Goal: Task Accomplishment & Management: Use online tool/utility

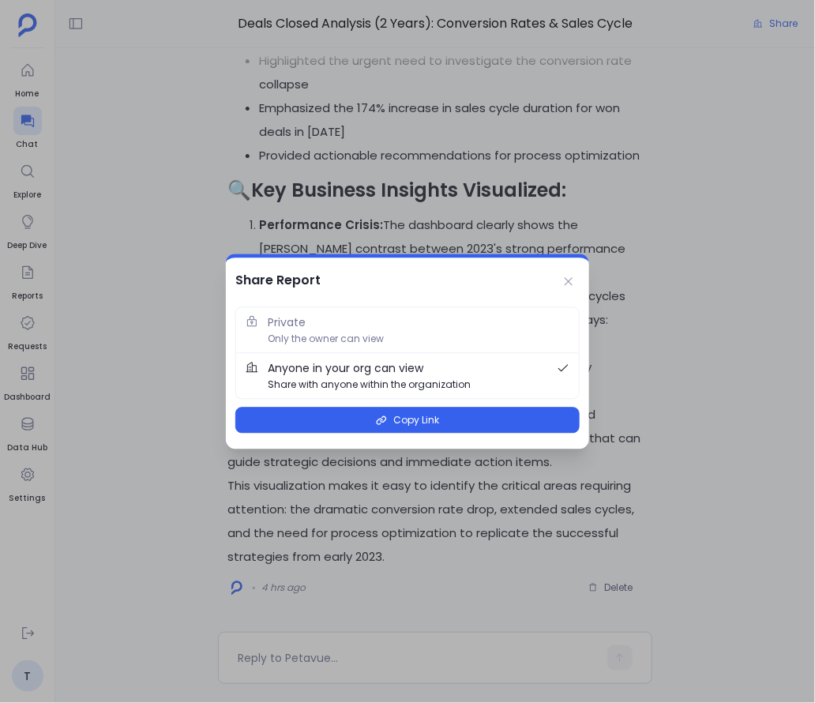
scroll to position [871, 0]
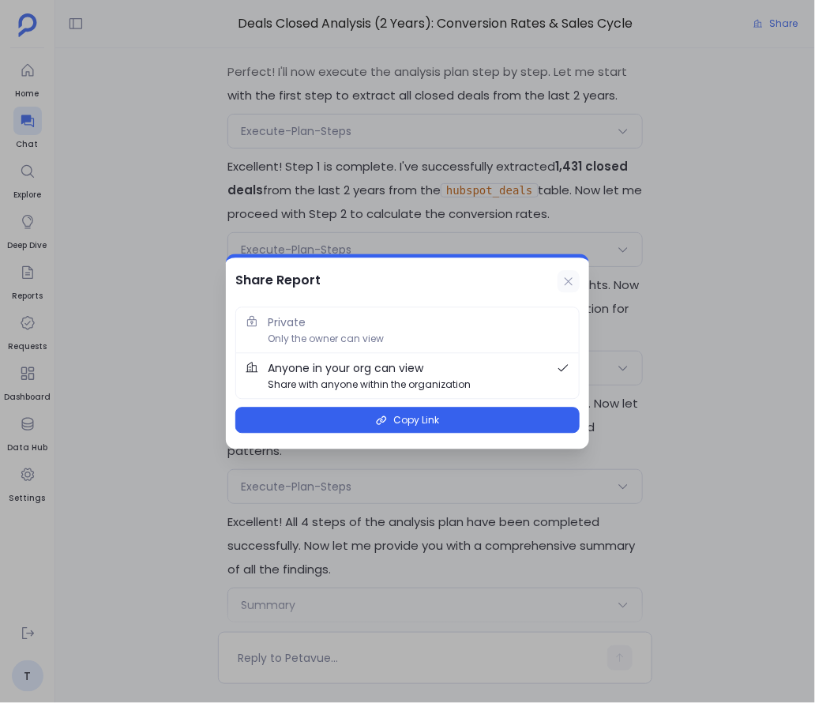
drag, startPoint x: 0, startPoint y: 0, endPoint x: 572, endPoint y: 280, distance: 637.2
click at [572, 280] on icon at bounding box center [568, 281] width 13 height 13
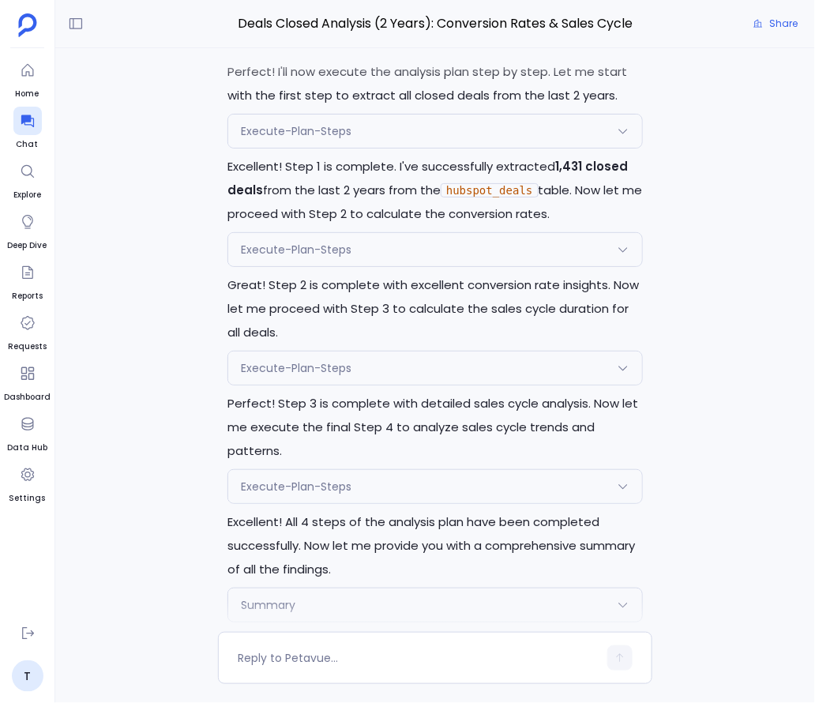
click at [560, 279] on p "Great! Step 2 is complete with excellent conversion rate insights. Now let me p…" at bounding box center [434, 308] width 415 height 71
click at [30, 119] on icon at bounding box center [27, 121] width 13 height 13
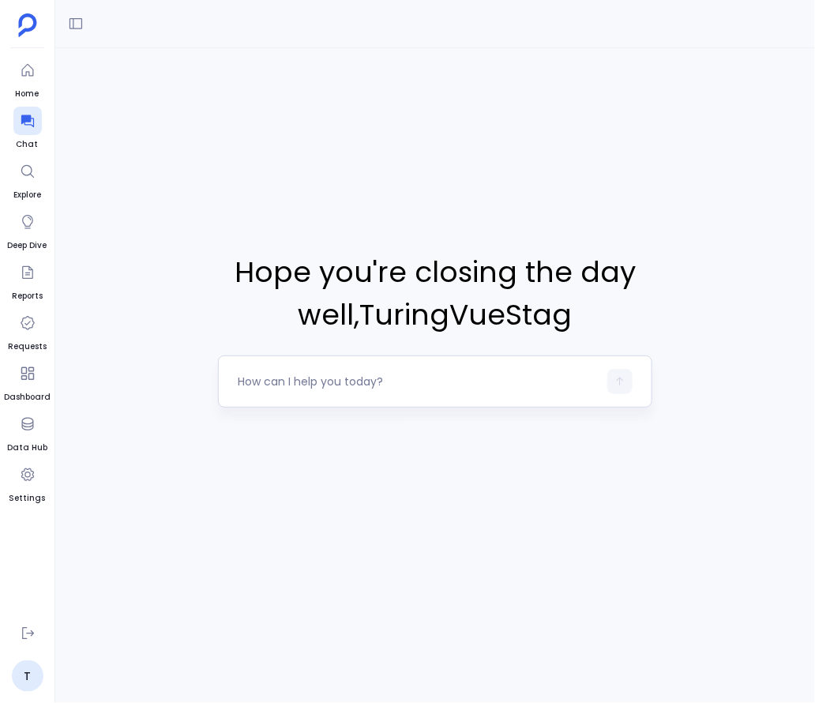
click at [342, 386] on textarea at bounding box center [418, 381] width 360 height 16
type textarea "Create a definitions called time to conversion."
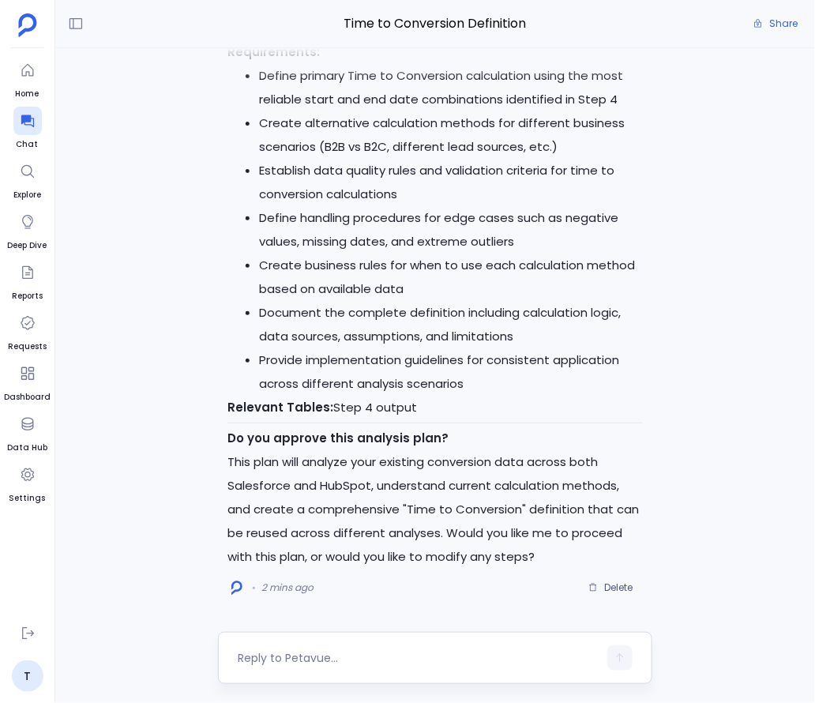
click at [430, 656] on textarea at bounding box center [418, 658] width 360 height 16
type textarea "proceed"
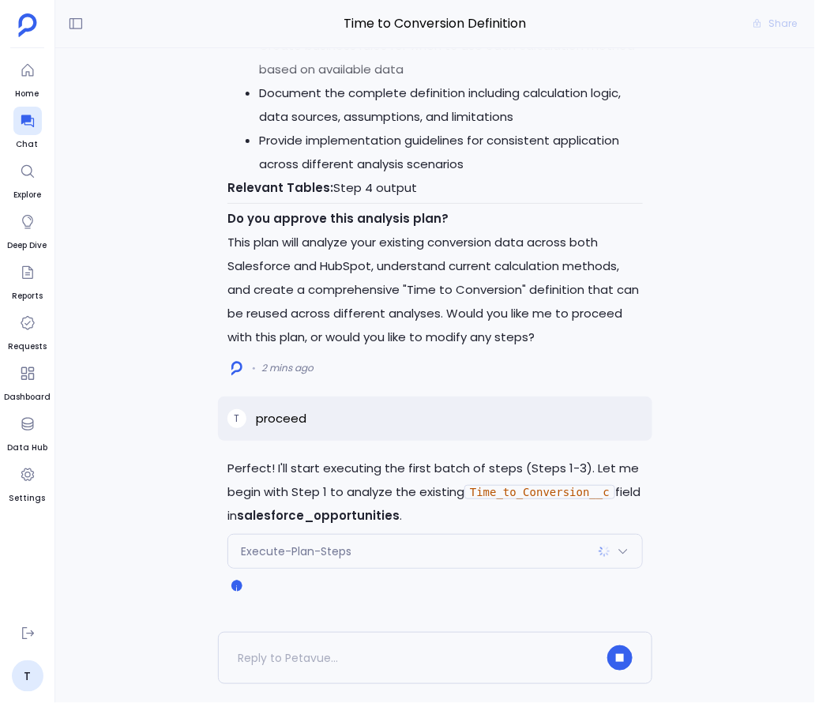
click at [474, 551] on div "Execute-Plan-Steps" at bounding box center [435, 550] width 414 height 33
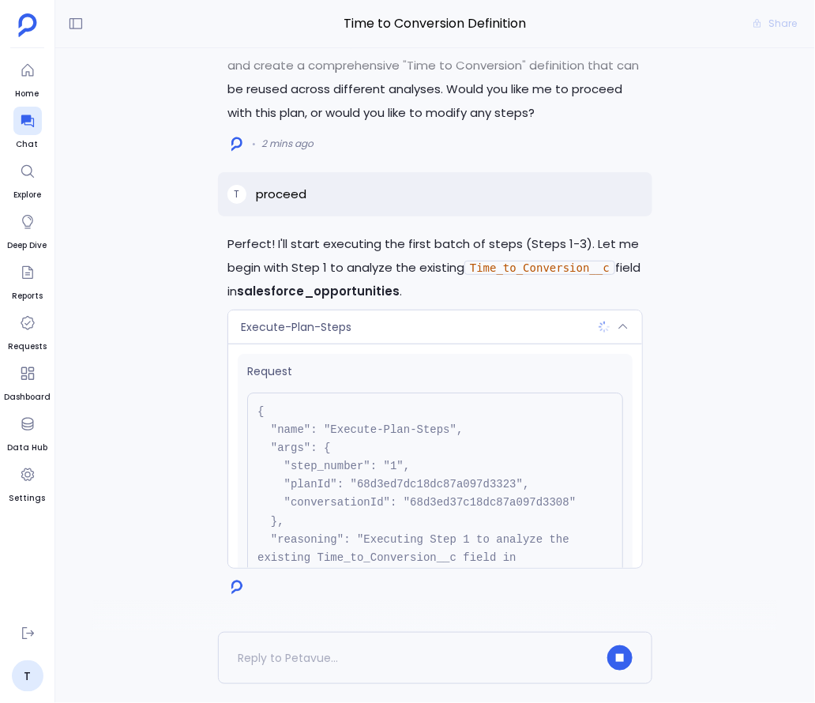
click at [479, 335] on div "Execute-Plan-Steps" at bounding box center [435, 326] width 414 height 33
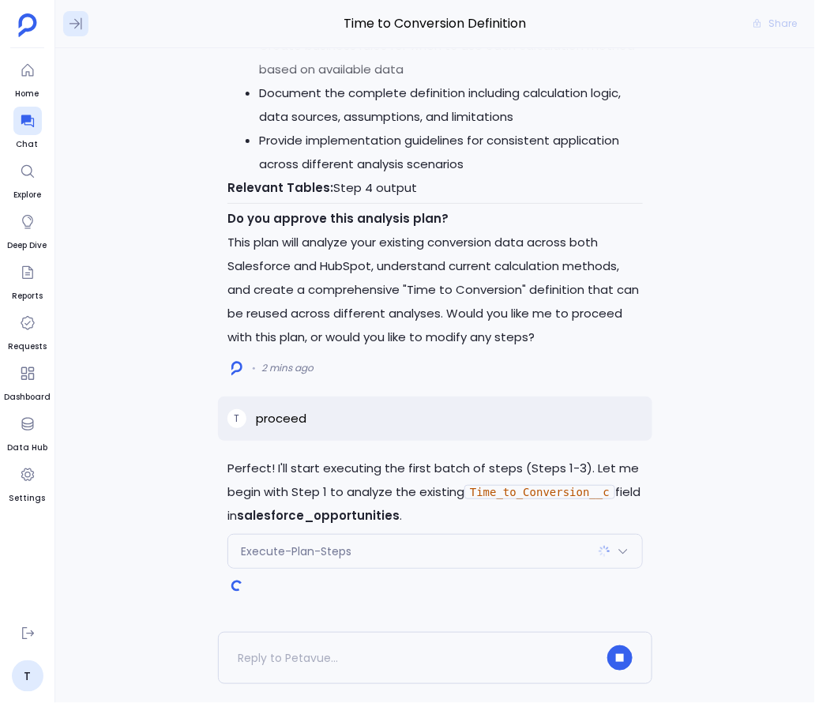
click at [82, 23] on icon at bounding box center [76, 24] width 16 height 16
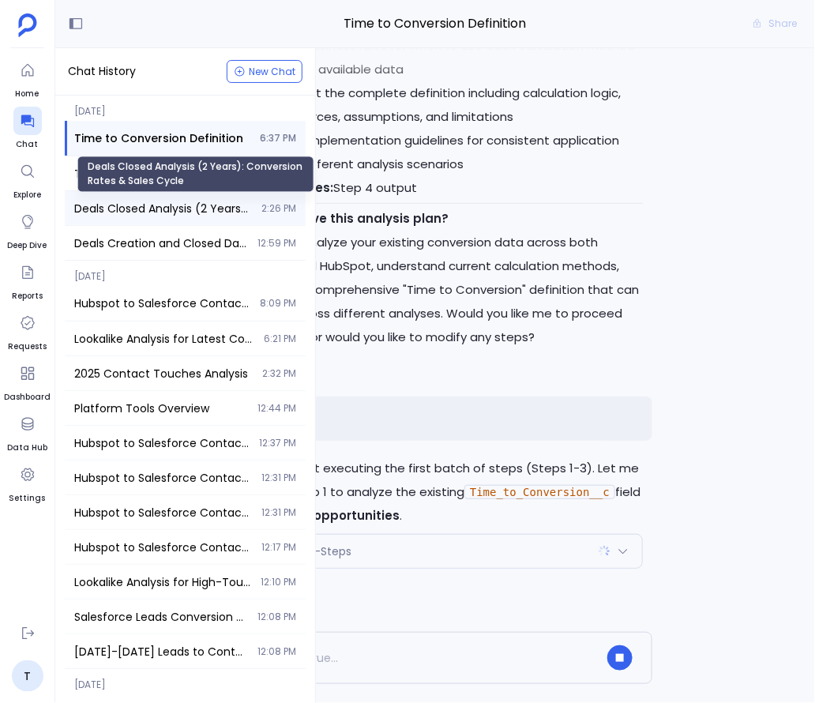
click at [170, 212] on span "Deals Closed Analysis (2 Years): Conversion Rates & Sales Cycle" at bounding box center [163, 208] width 178 height 16
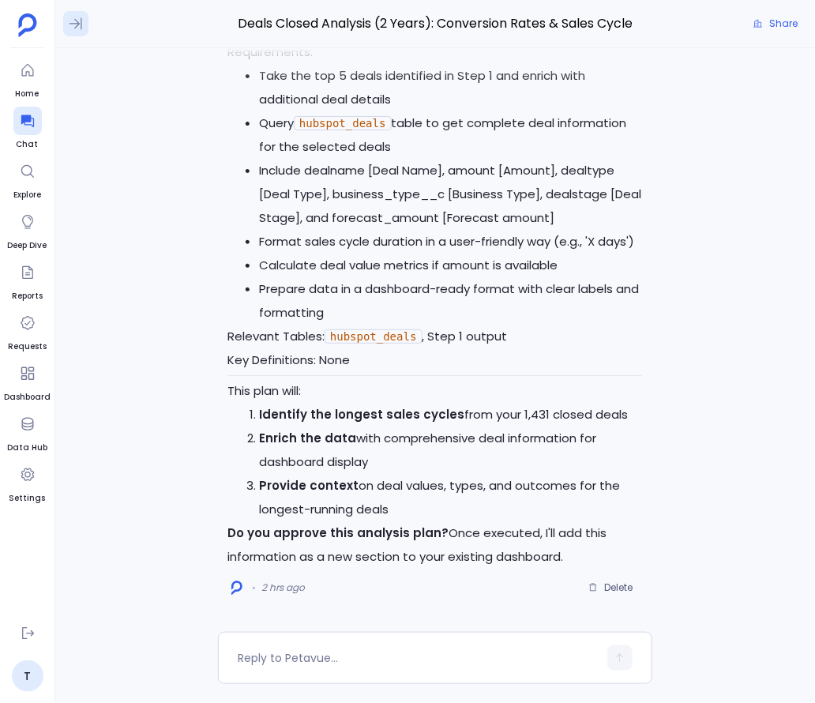
click at [79, 24] on icon at bounding box center [75, 24] width 13 height 12
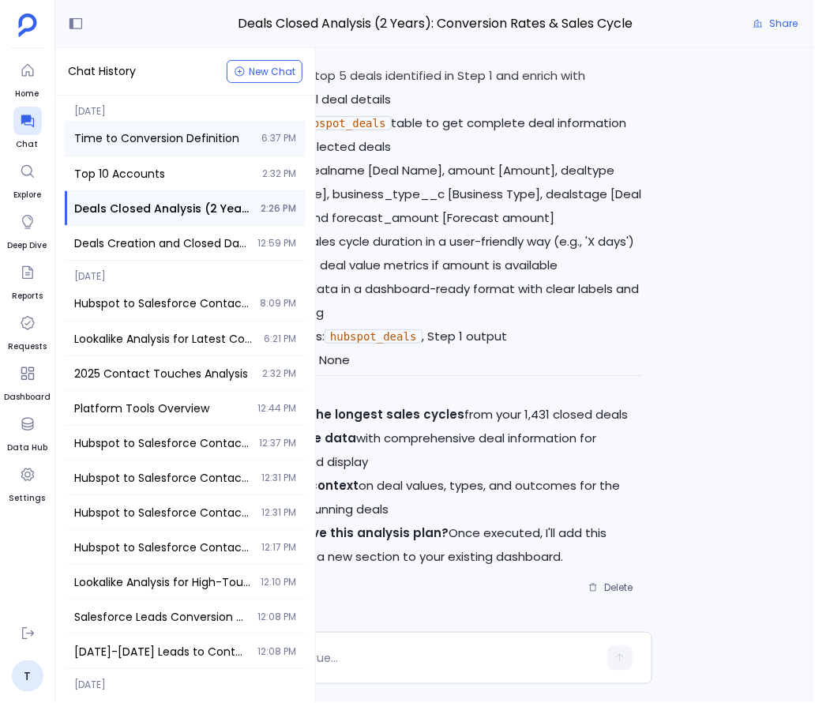
click at [138, 132] on span "Time to Conversion Definition" at bounding box center [163, 138] width 178 height 16
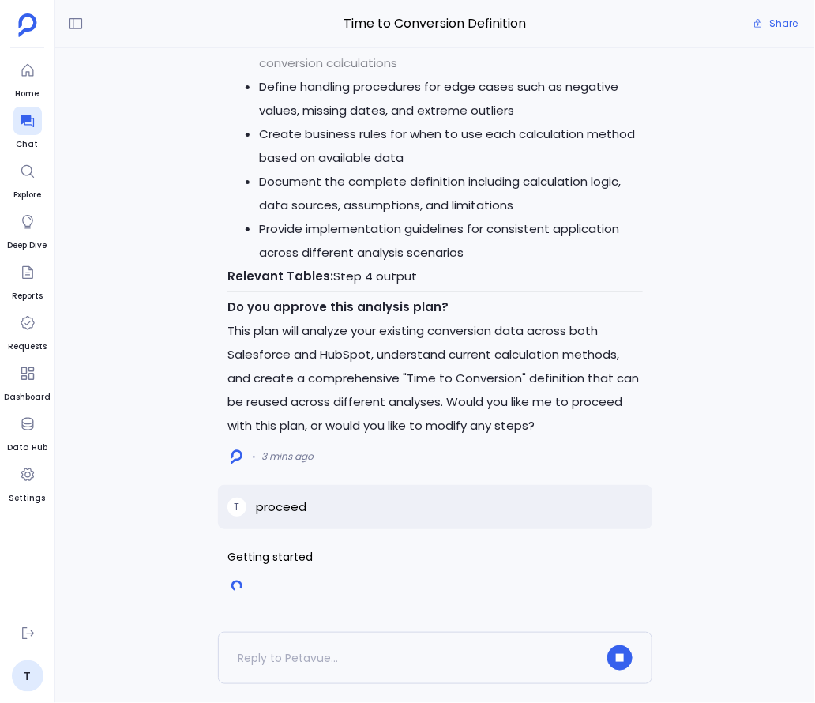
click at [294, 554] on span "Getting started" at bounding box center [434, 557] width 415 height 24
click at [306, 553] on span "Getting started" at bounding box center [434, 557] width 415 height 24
drag, startPoint x: 318, startPoint y: 555, endPoint x: 215, endPoint y: 555, distance: 103.4
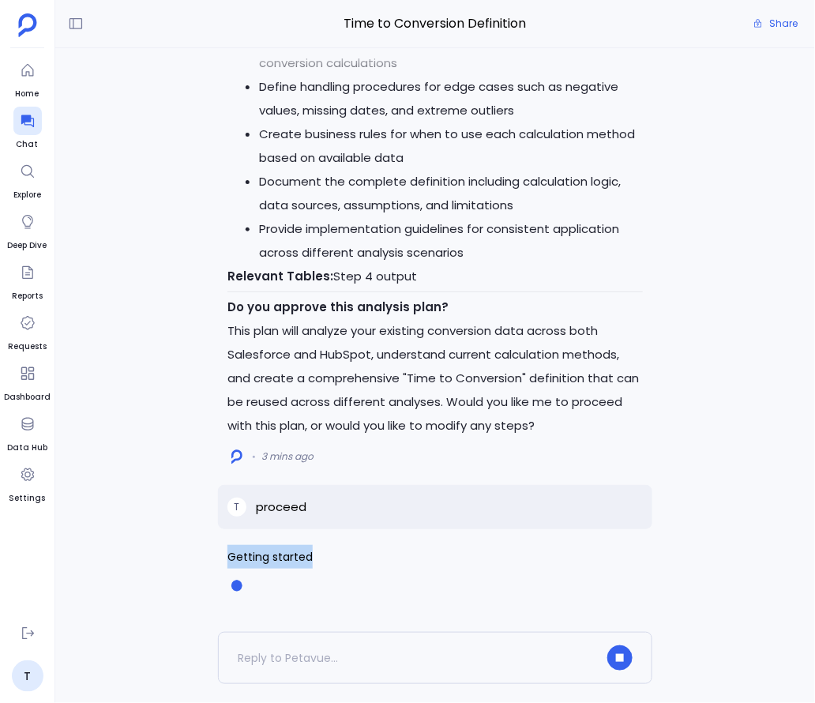
click at [215, 555] on div "Getting started T proceed I'll help you create a "time to conversion" definitio…" at bounding box center [434, 339] width 759 height 583
click at [228, 555] on span "Getting started" at bounding box center [434, 557] width 415 height 24
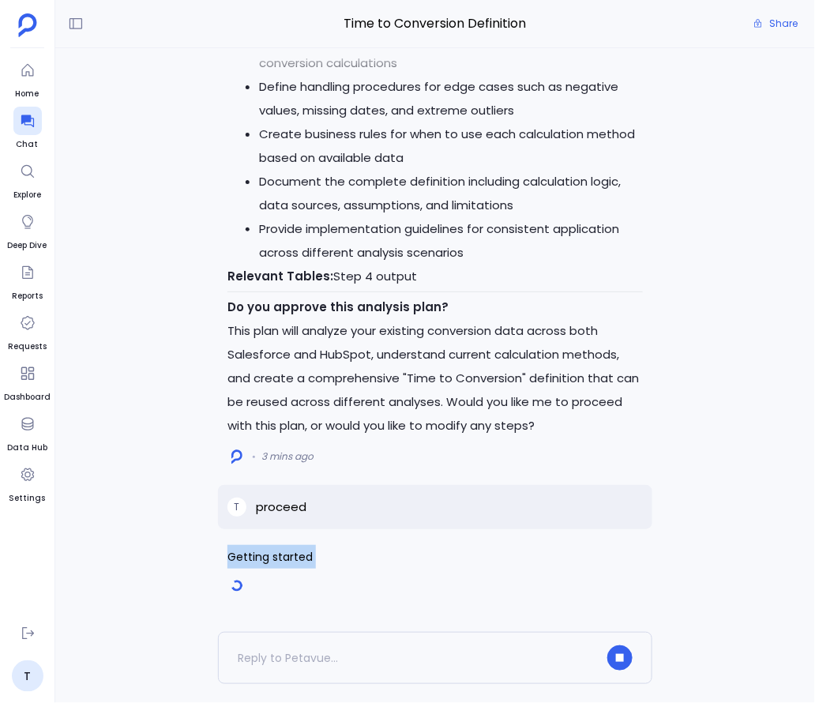
click at [230, 555] on span "Getting started" at bounding box center [434, 557] width 415 height 24
click at [616, 655] on icon "button" at bounding box center [619, 657] width 6 height 6
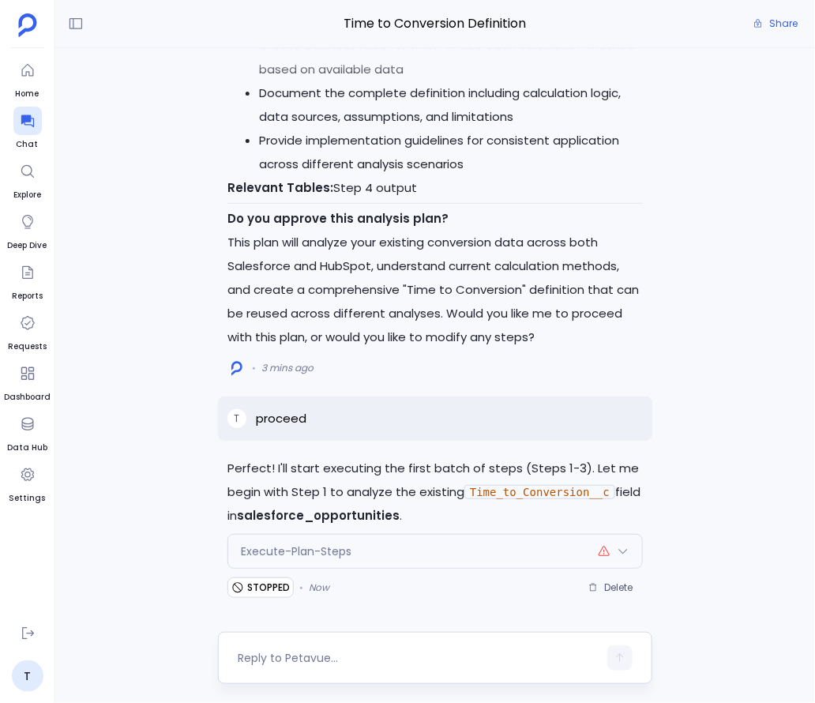
click at [623, 553] on icon at bounding box center [622, 551] width 9 height 5
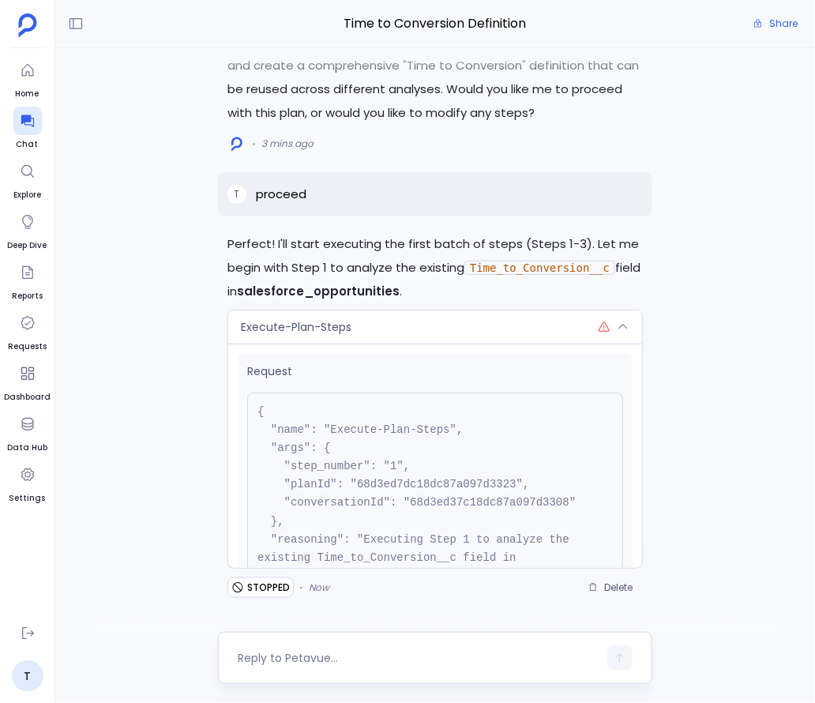
click at [622, 325] on icon at bounding box center [623, 326] width 9 height 5
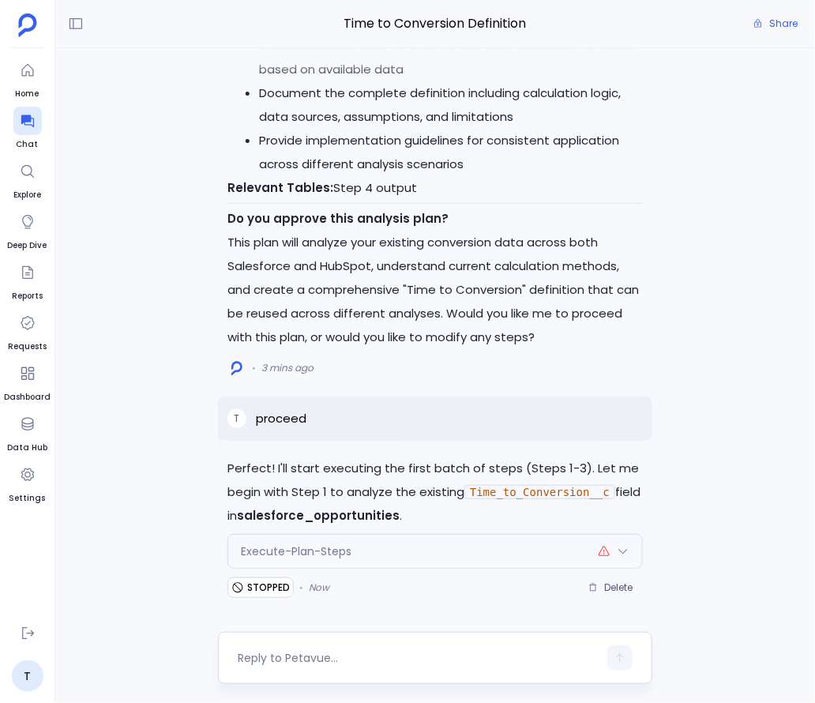
click at [716, 490] on div "Perfect! I'll start executing the first batch of steps (Steps 1-3). Let me begi…" at bounding box center [434, 339] width 759 height 583
click at [81, 33] on button at bounding box center [75, 23] width 25 height 25
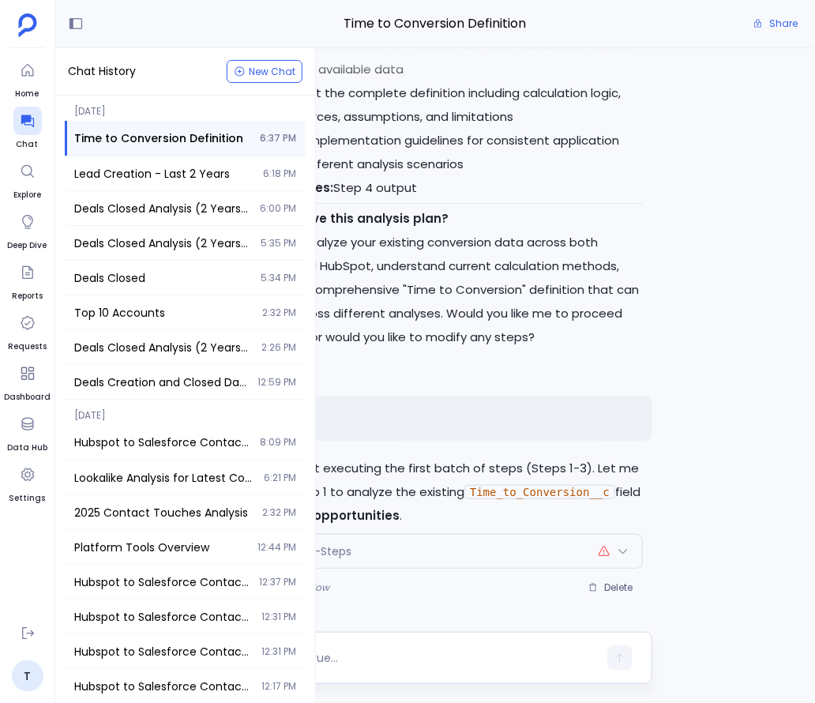
scroll to position [219, 0]
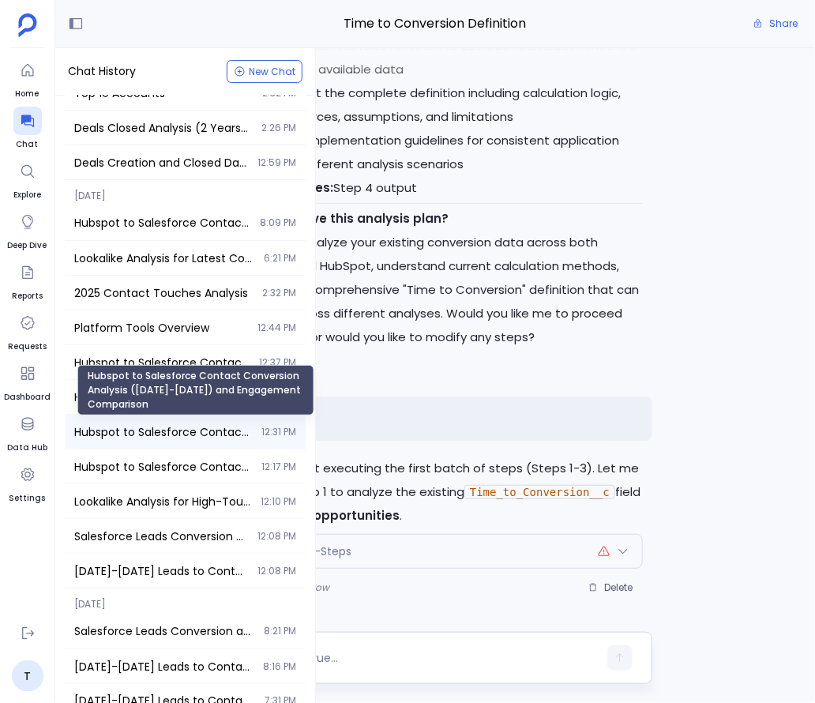
click at [156, 436] on span "Hubspot to Salesforce Contact Conversion Analysis ([DATE]-[DATE]) and Engagemen…" at bounding box center [163, 432] width 178 height 16
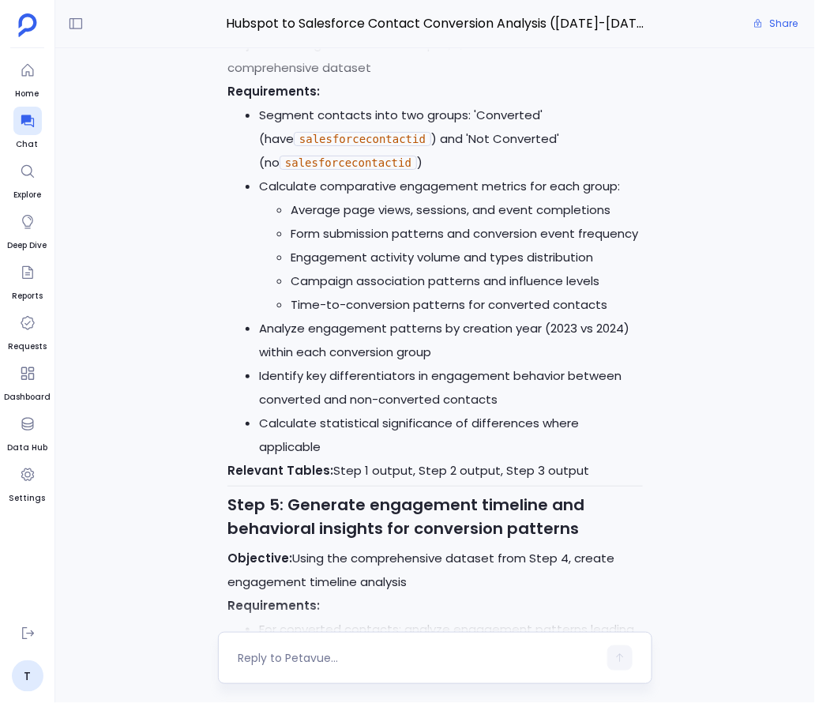
scroll to position [-823, 0]
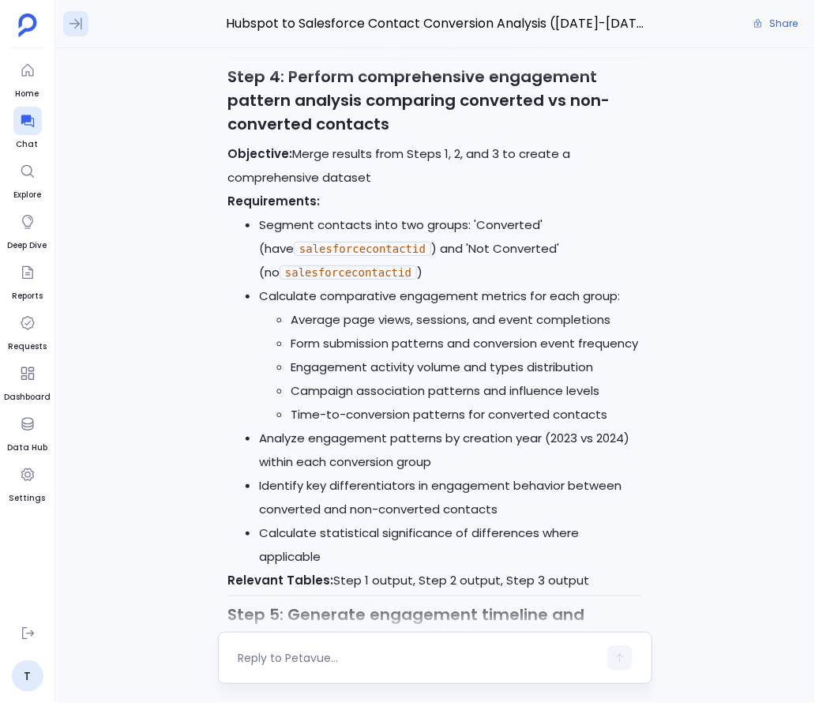
click at [71, 21] on icon at bounding box center [76, 24] width 16 height 16
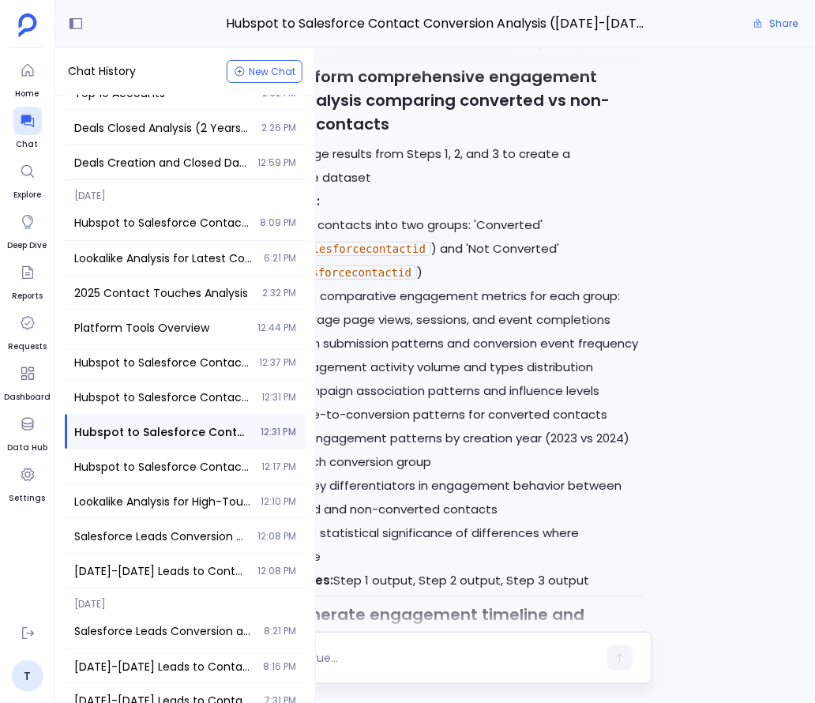
scroll to position [539, 0]
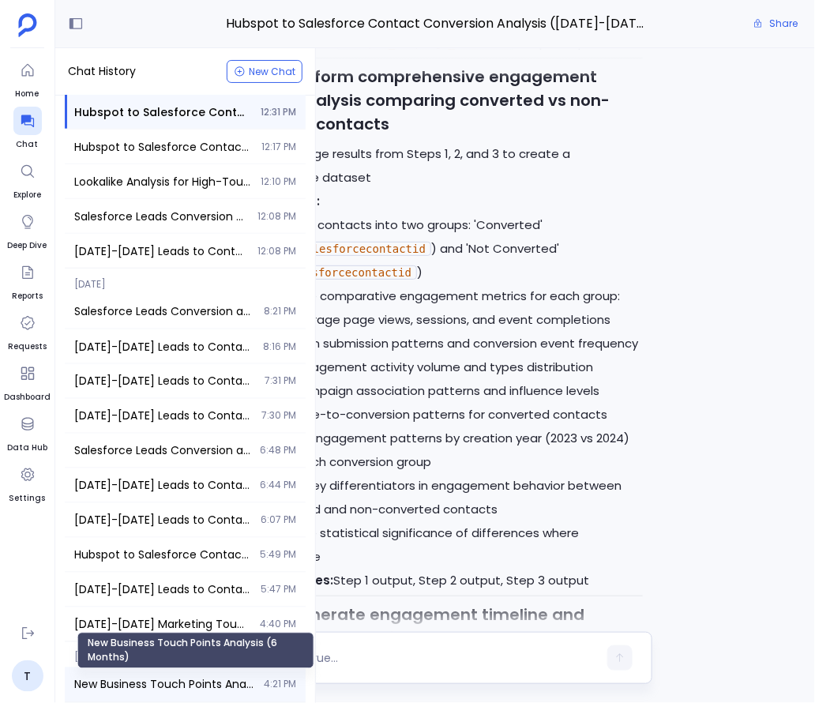
click at [164, 690] on span "New Business Touch Points Analysis (6 Months)" at bounding box center [164, 684] width 180 height 16
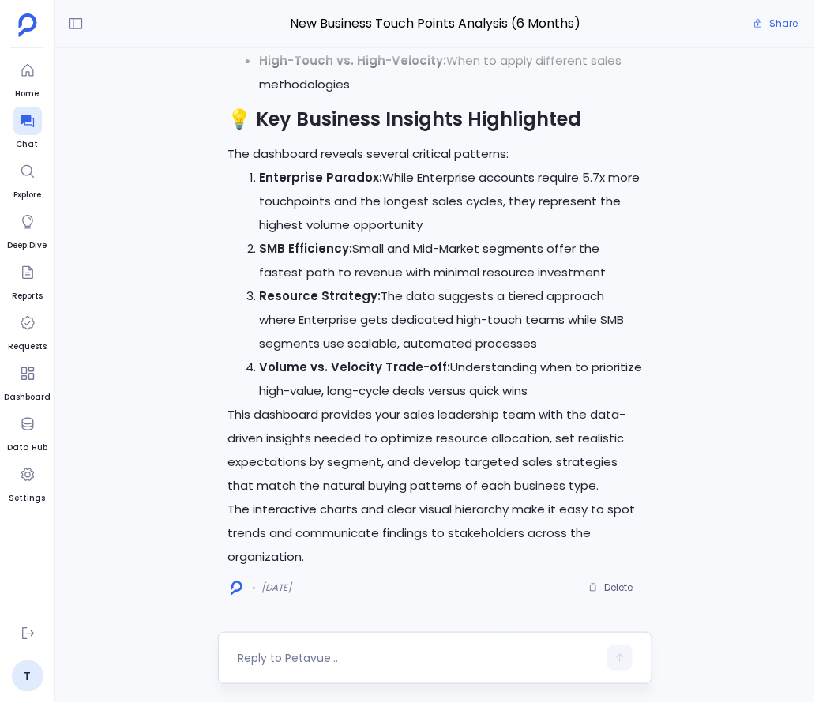
click at [308, 642] on div at bounding box center [435, 657] width 434 height 52
click at [308, 654] on textarea at bounding box center [418, 658] width 360 height 16
type textarea "What definitions can be created from this analysis, that can be reused alter"
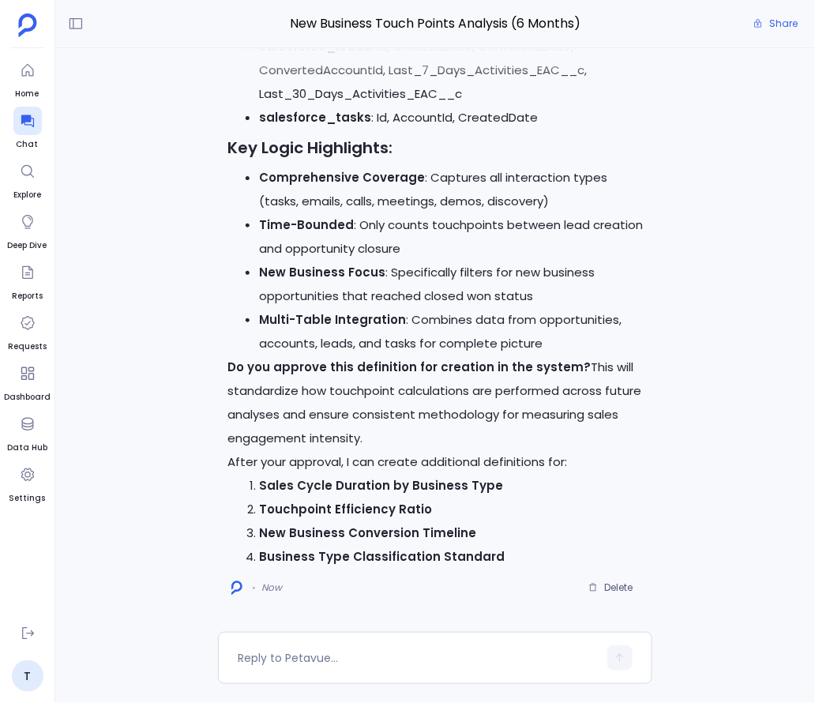
click at [324, 510] on strong "Touchpoint Efficiency Ratio" at bounding box center [345, 508] width 173 height 17
click at [269, 510] on strong "Touchpoint Efficiency Ratio" at bounding box center [345, 508] width 173 height 17
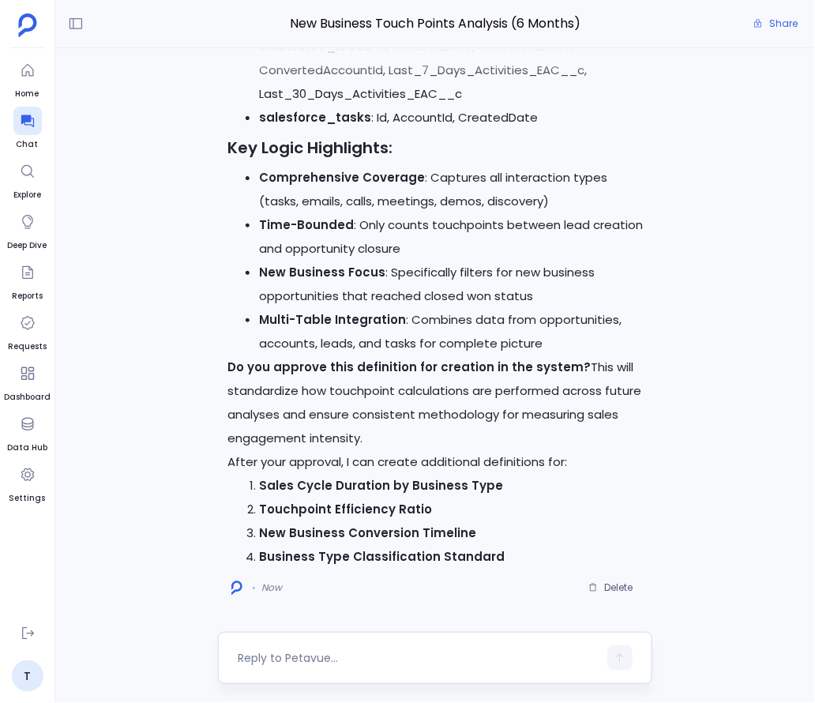
click at [335, 658] on textarea at bounding box center [418, 658] width 360 height 16
type textarea "Create a definition Touchpoint Efficiency Ratio"
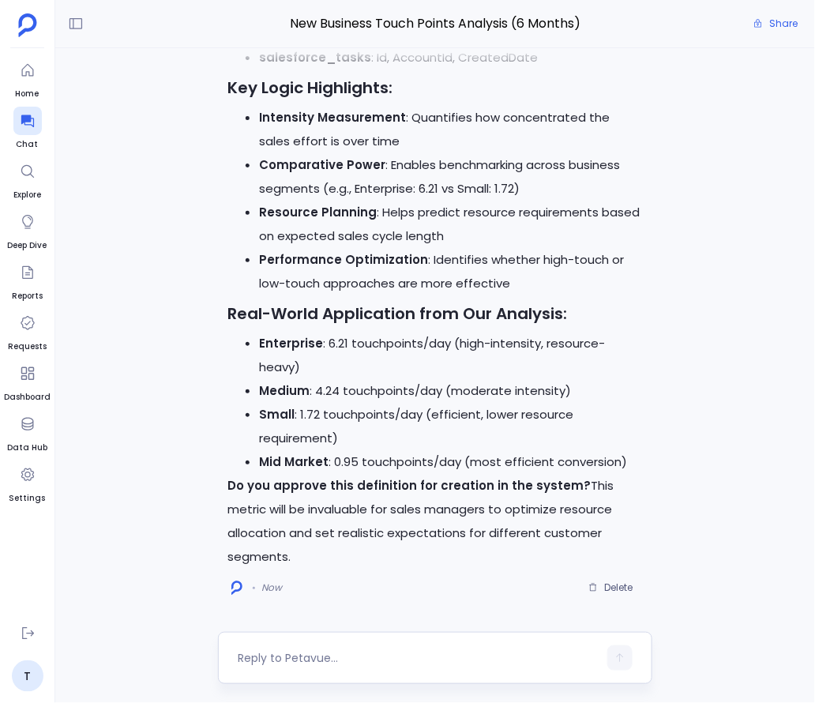
click at [399, 663] on textarea at bounding box center [418, 658] width 360 height 16
type textarea "yes"
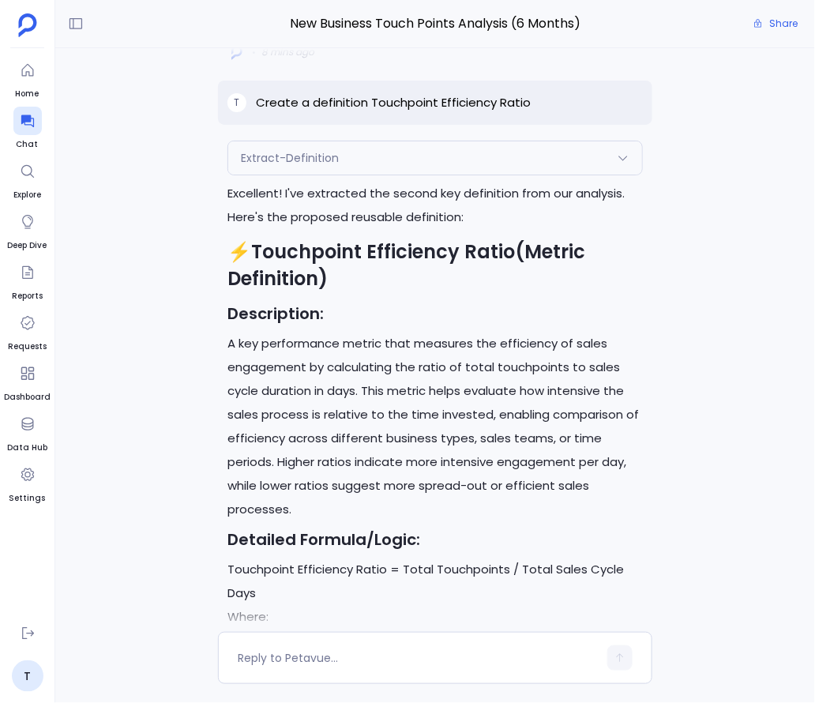
scroll to position [-2126, 0]
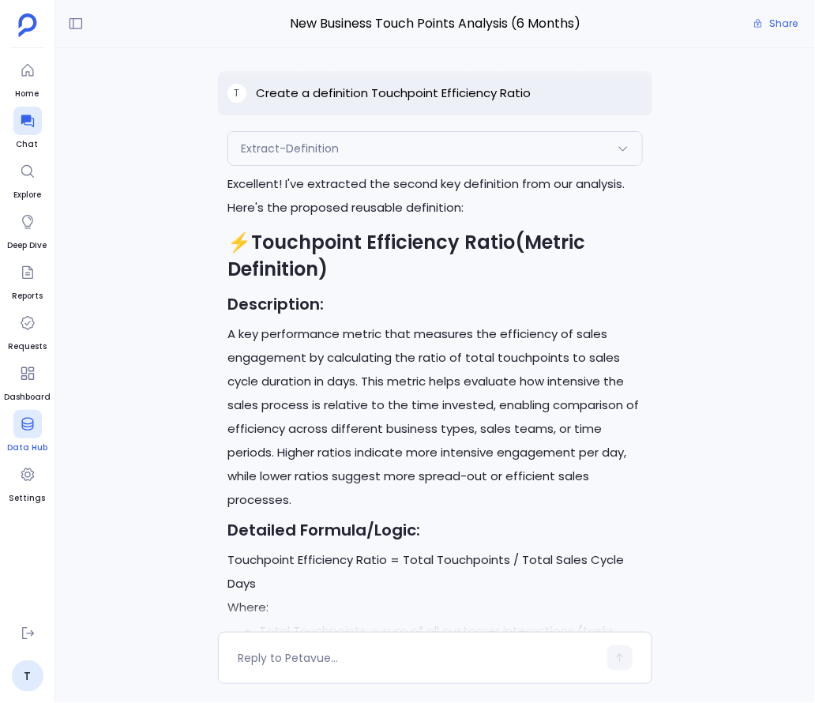
click at [21, 441] on span "Data Hub" at bounding box center [27, 447] width 40 height 13
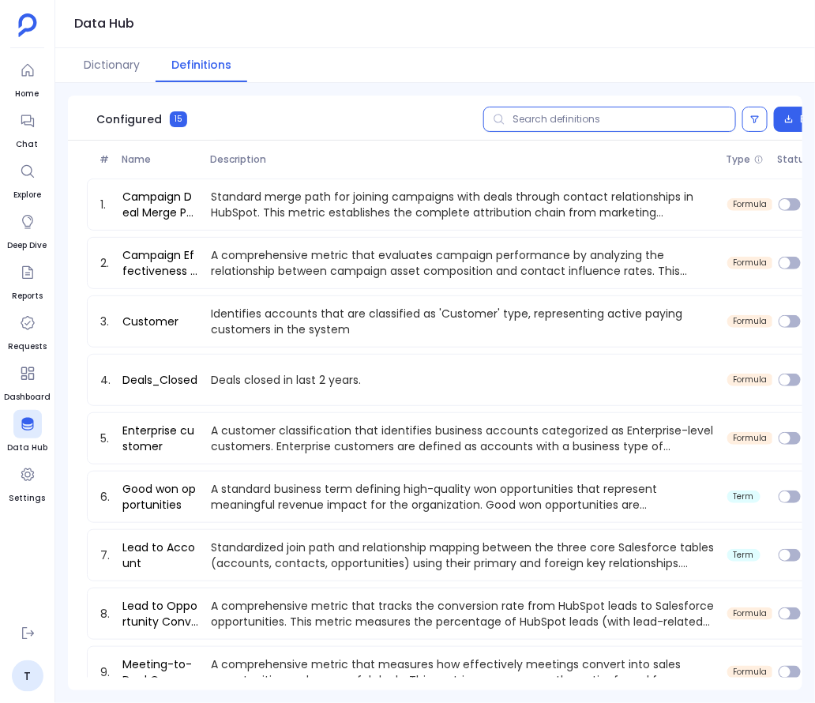
click at [636, 114] on input "text" at bounding box center [609, 119] width 253 height 25
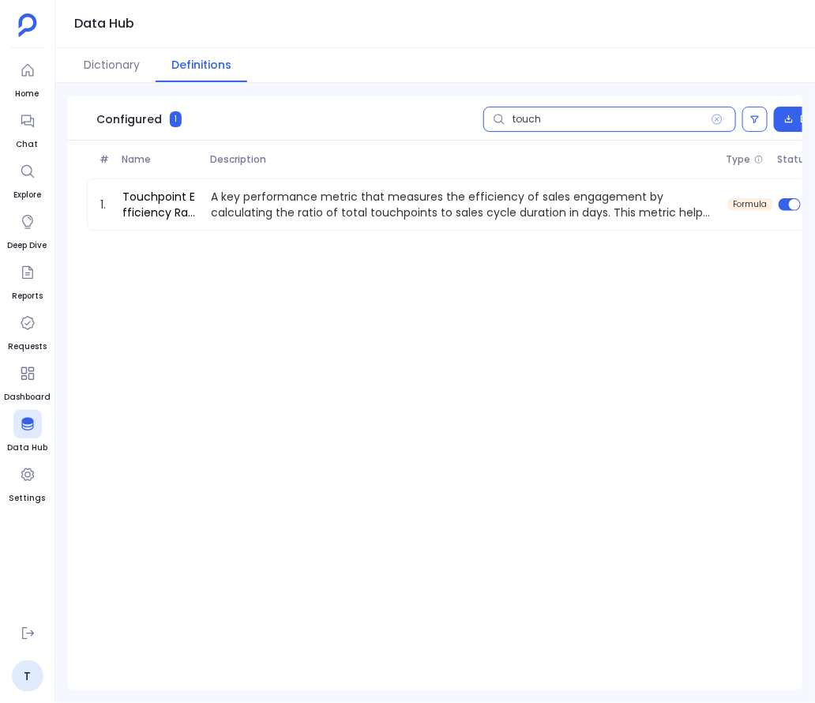
type input "touch"
click at [22, 131] on div at bounding box center [27, 121] width 28 height 28
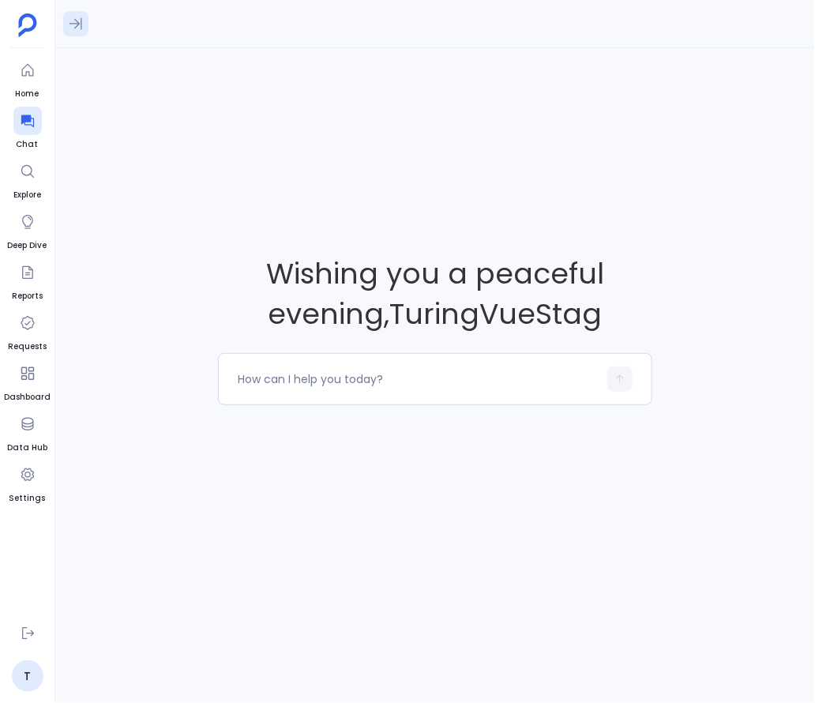
click at [73, 26] on icon at bounding box center [76, 24] width 16 height 16
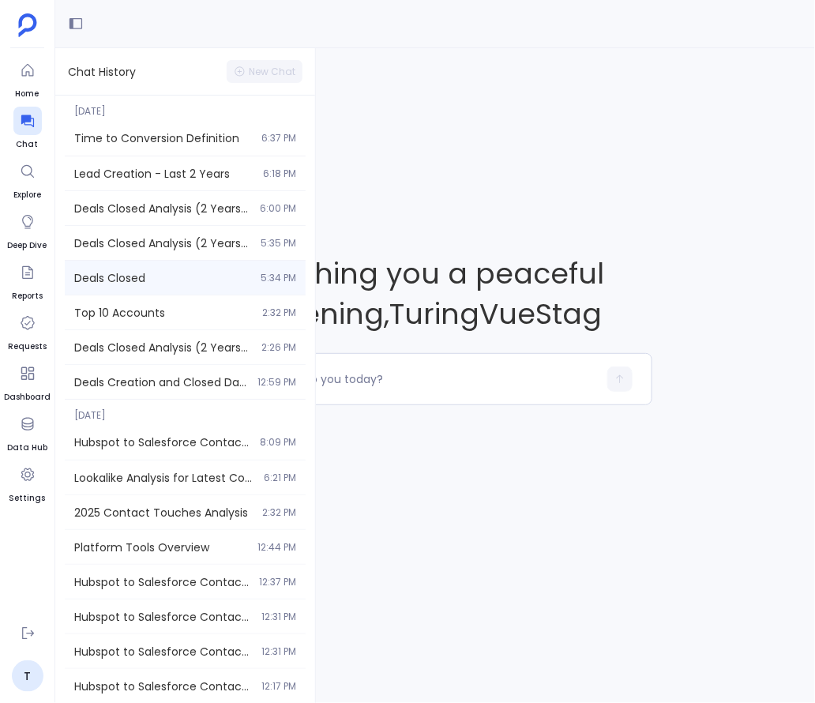
click at [133, 276] on span "Deals Closed" at bounding box center [162, 278] width 177 height 16
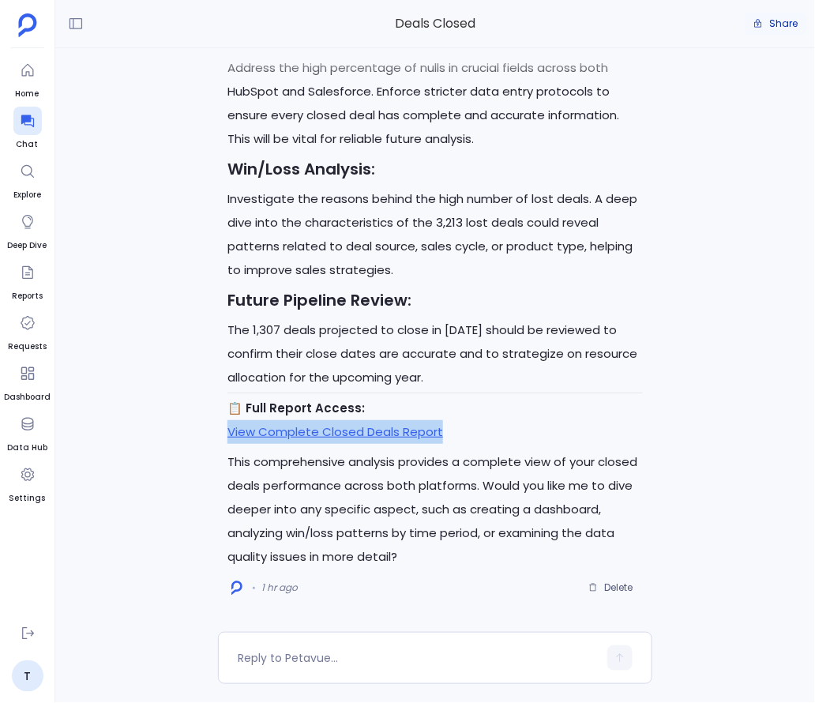
click at [769, 16] on button "Share" at bounding box center [775, 24] width 63 height 22
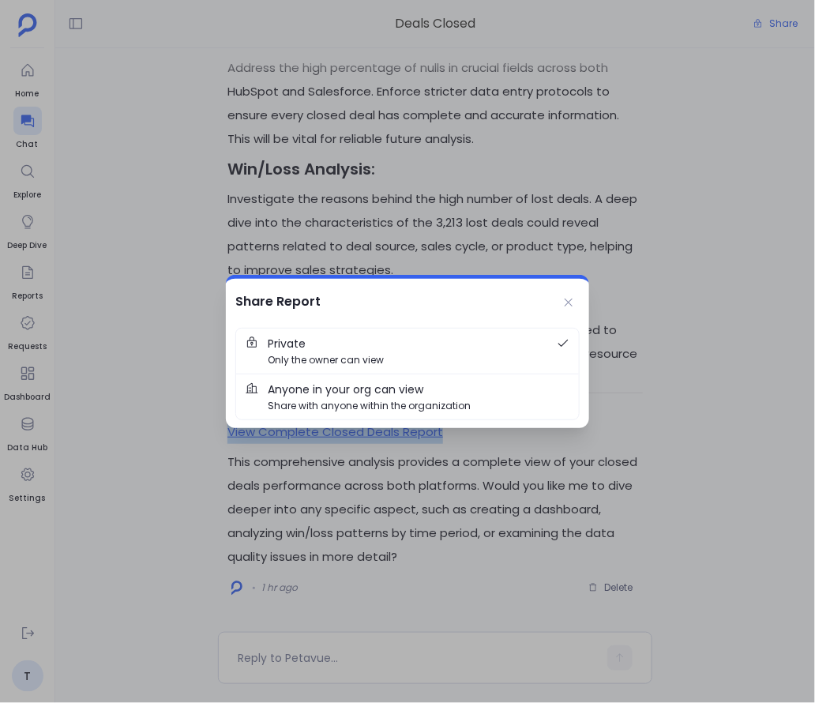
click at [408, 396] on span "Anyone in your org can view" at bounding box center [346, 388] width 156 height 17
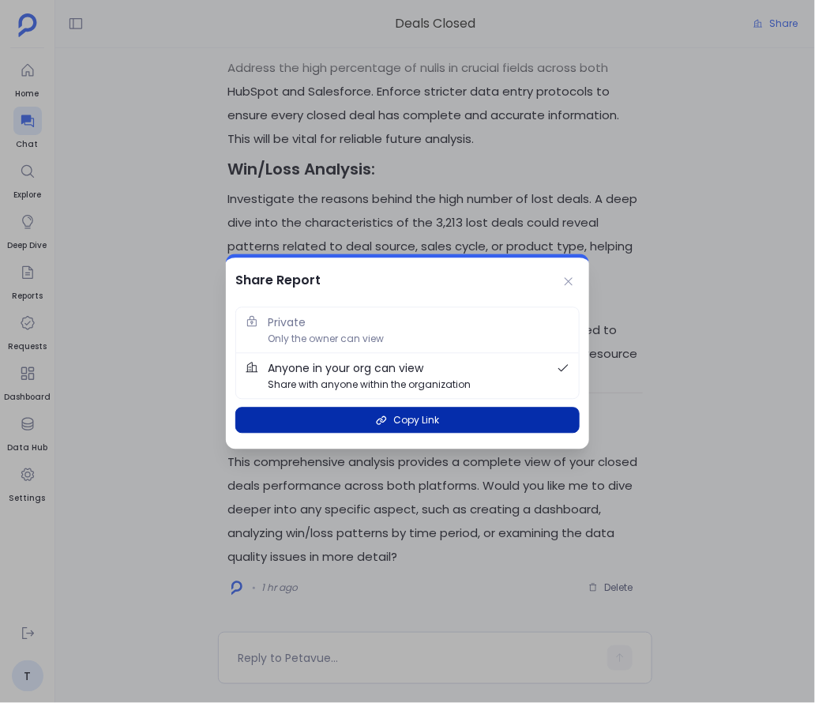
click at [401, 421] on span "Copy Link" at bounding box center [416, 420] width 46 height 15
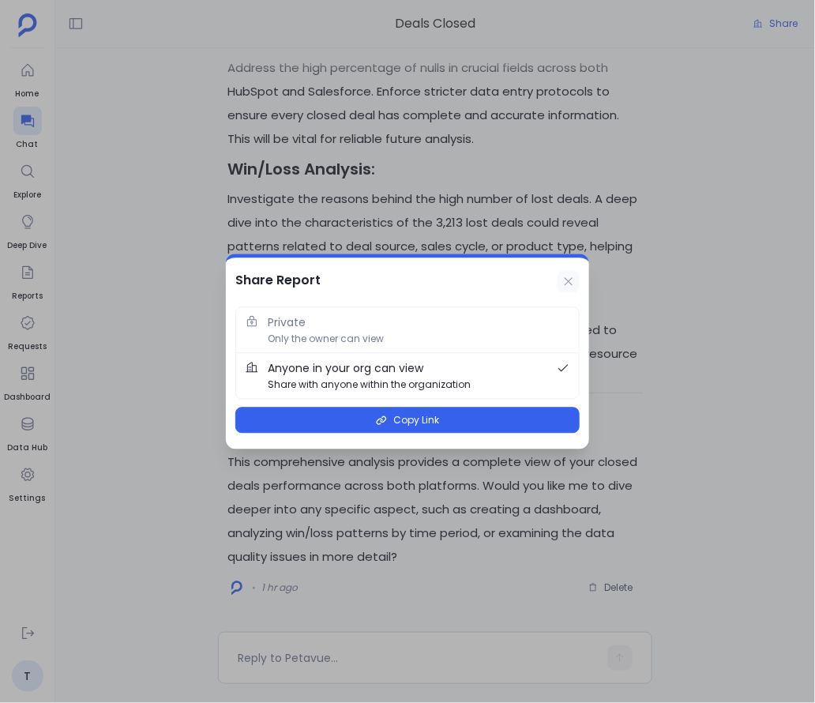
click at [568, 282] on icon at bounding box center [568, 281] width 8 height 8
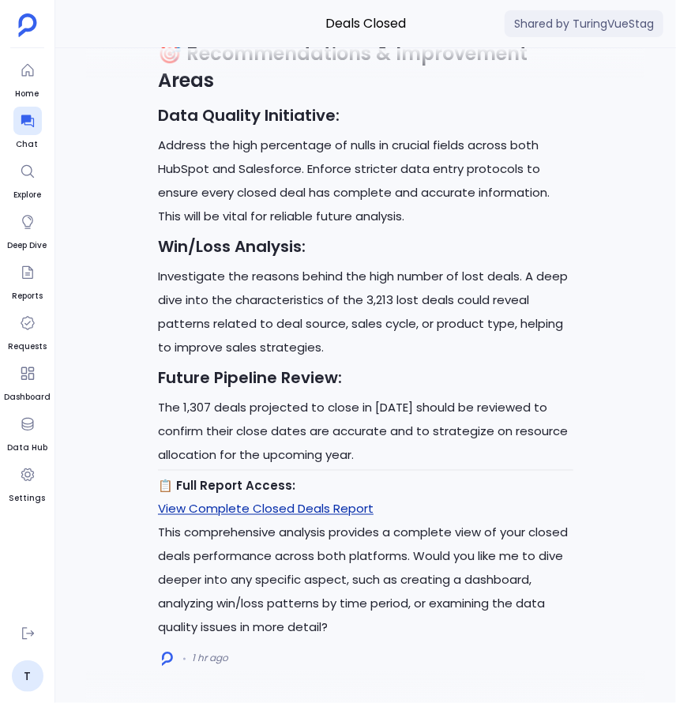
click at [289, 509] on link "View Complete Closed Deals Report" at bounding box center [265, 508] width 215 height 17
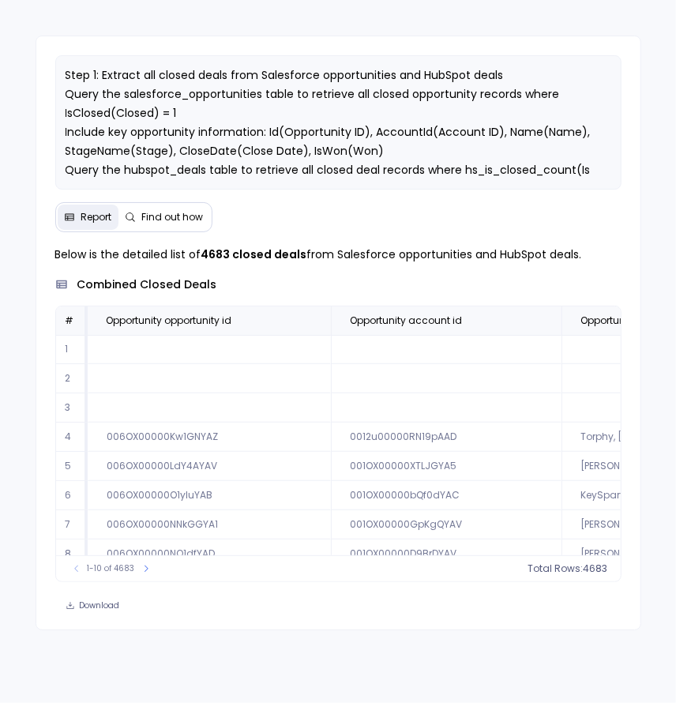
scroll to position [72, 0]
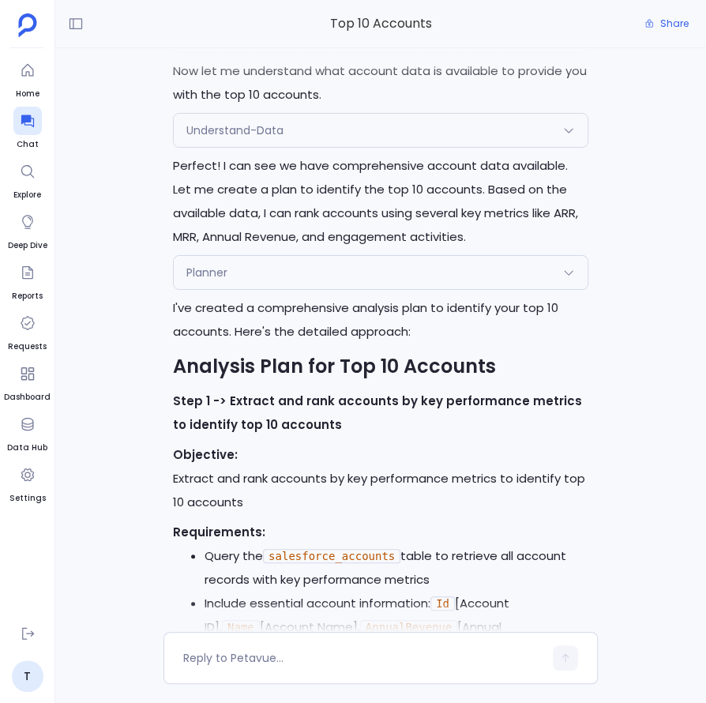
scroll to position [-980, 0]
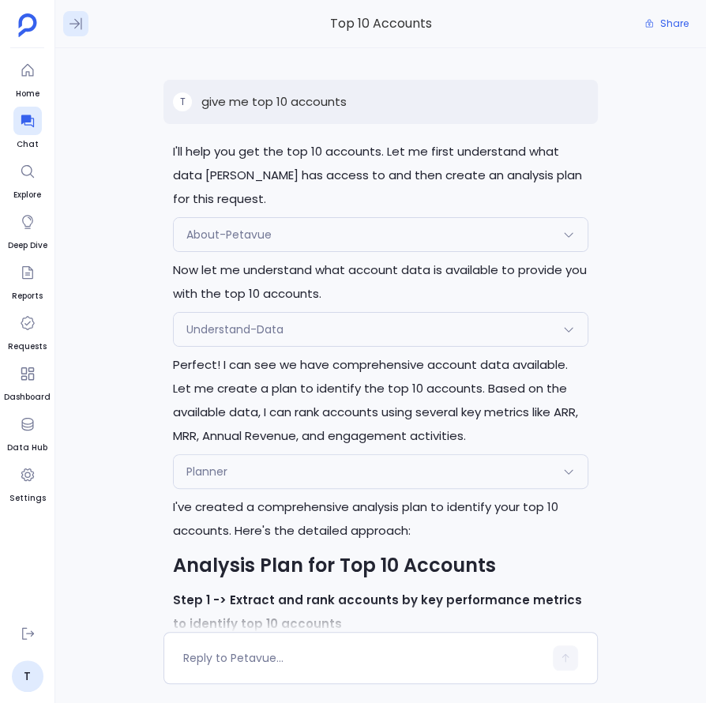
click at [75, 24] on icon at bounding box center [76, 24] width 16 height 16
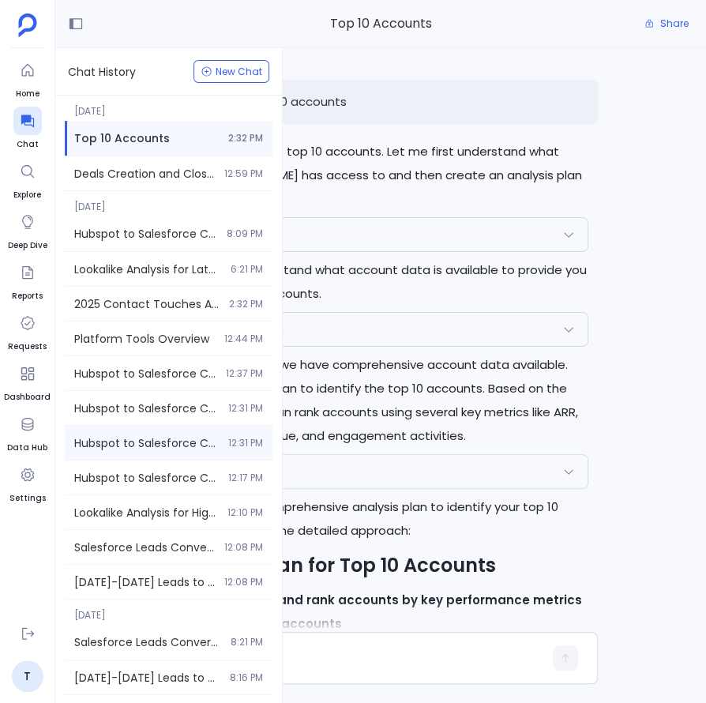
scroll to position [330, 0]
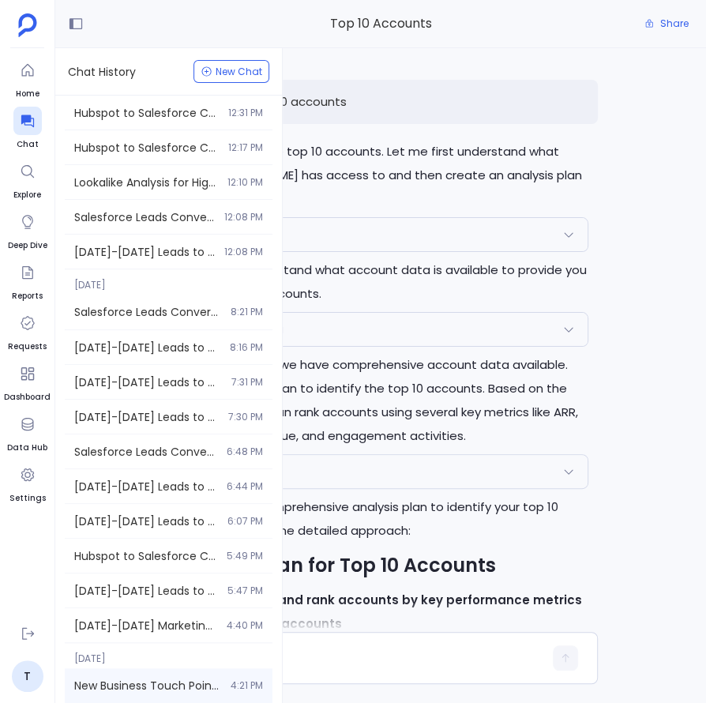
click at [143, 682] on span "New Business Touch Points Analysis (6 Months)" at bounding box center [147, 685] width 147 height 16
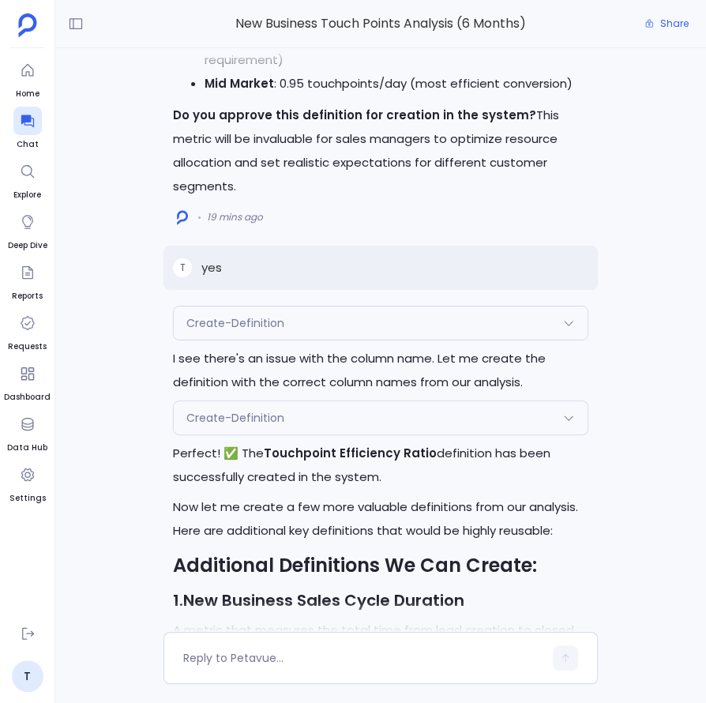
click at [266, 323] on span "Create-Definition" at bounding box center [235, 323] width 98 height 16
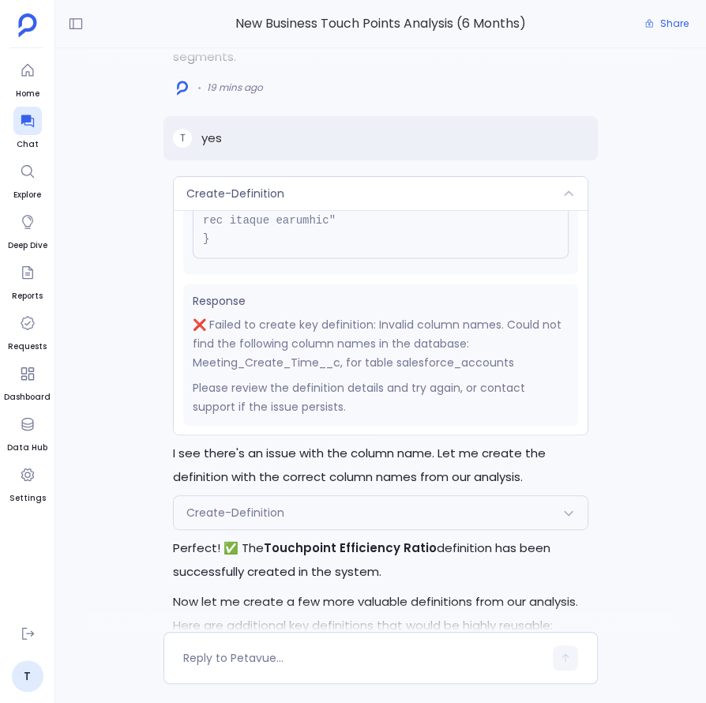
scroll to position [-697, 0]
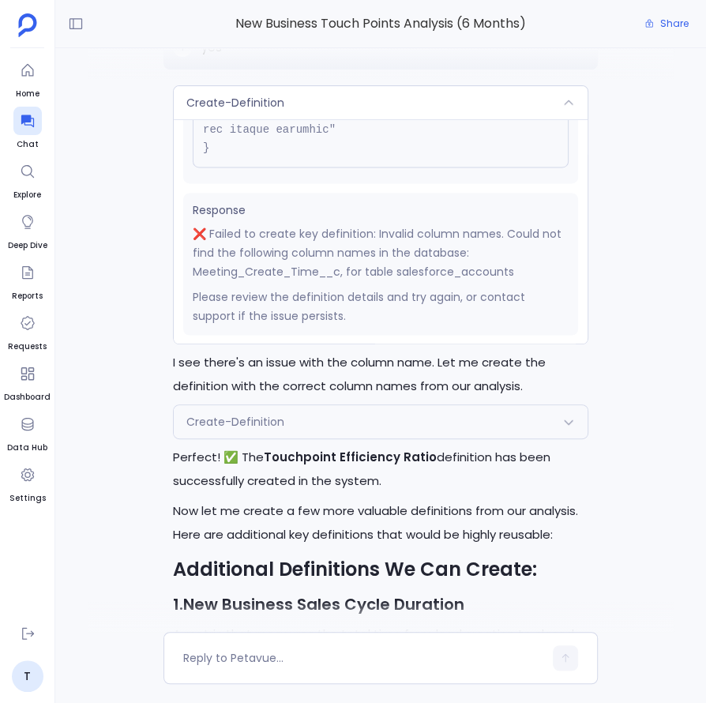
click at [329, 434] on div "Create-Definition" at bounding box center [381, 421] width 414 height 33
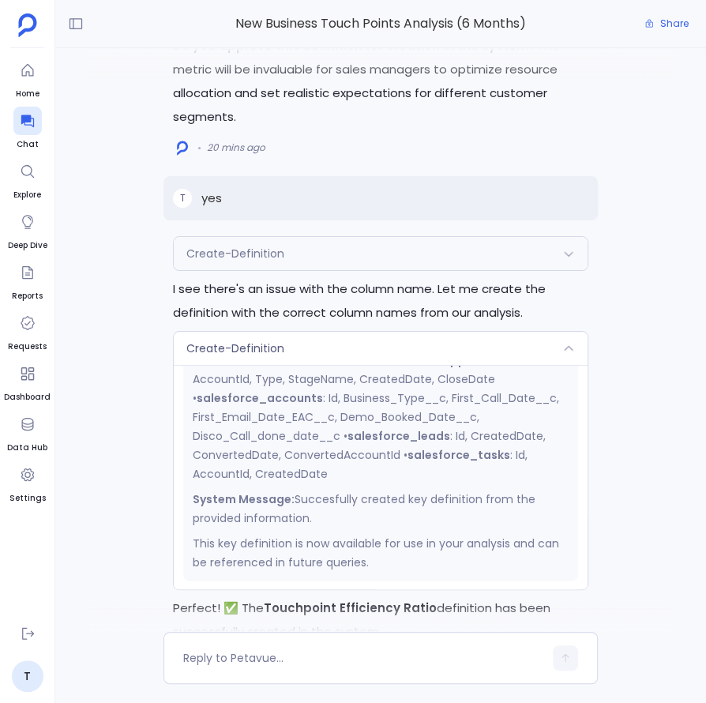
scroll to position [-860, 0]
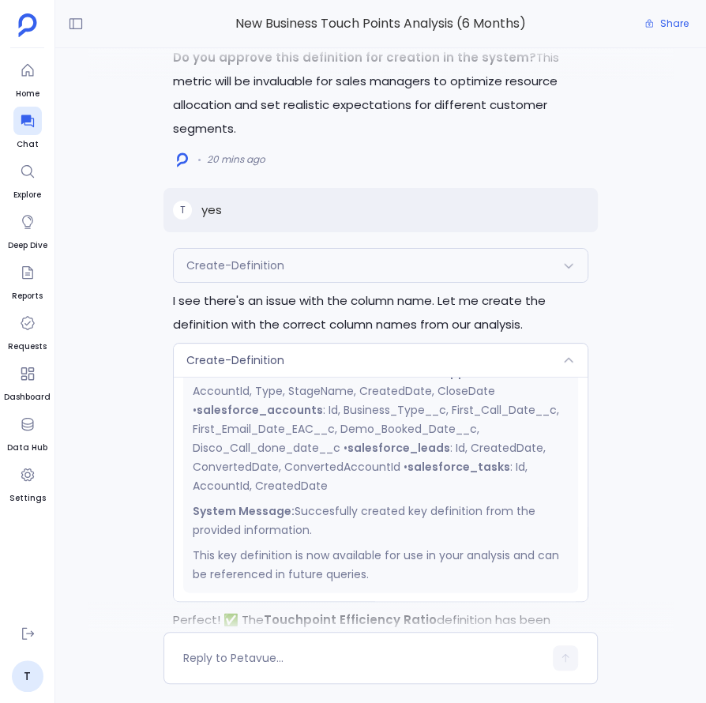
click at [525, 360] on div "Create-Definition" at bounding box center [381, 359] width 414 height 33
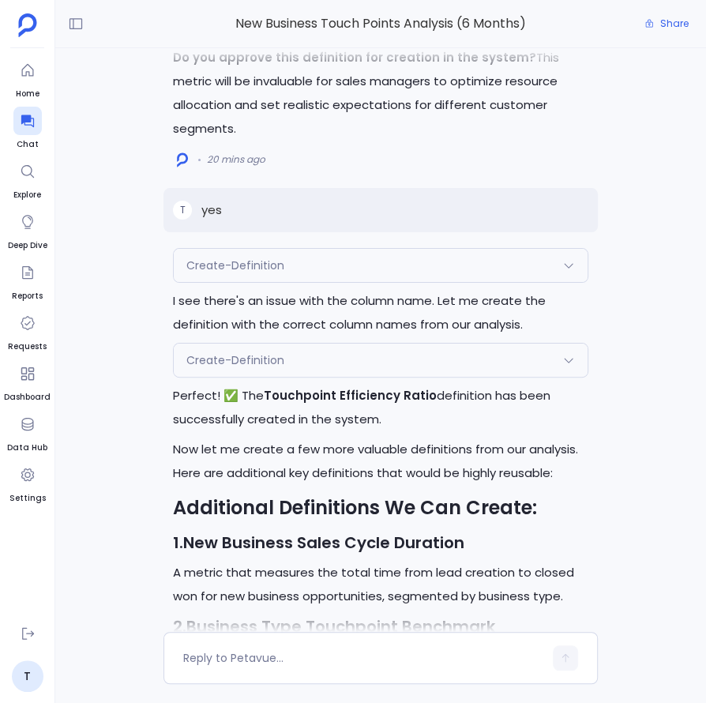
click at [445, 275] on div "Create-Definition" at bounding box center [381, 265] width 414 height 33
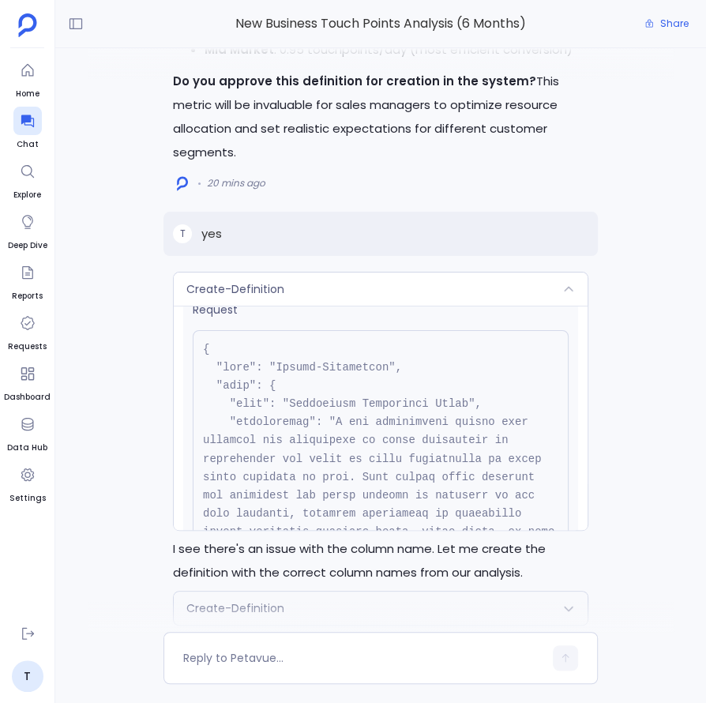
scroll to position [0, 0]
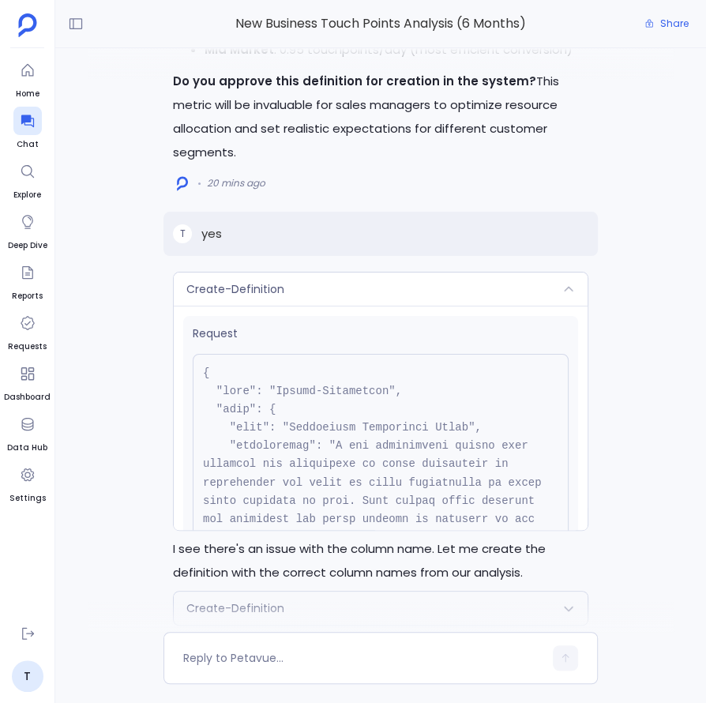
click at [446, 292] on div "Create-Definition" at bounding box center [381, 288] width 414 height 33
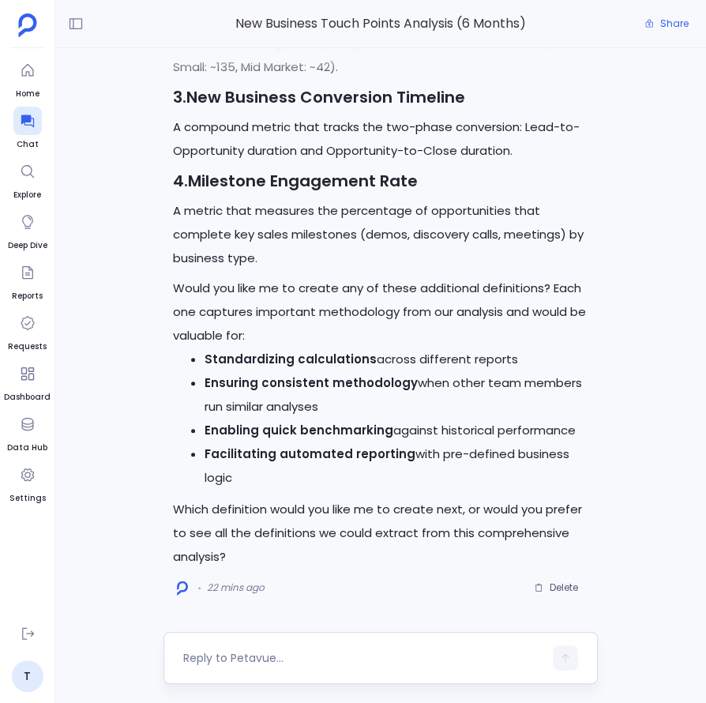
click at [309, 664] on textarea at bounding box center [363, 658] width 360 height 16
type textarea "hi"
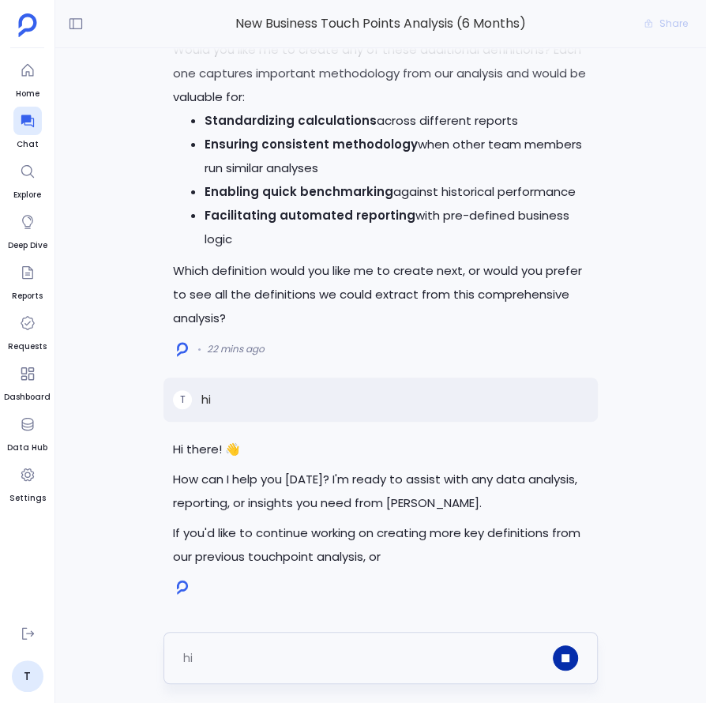
click at [572, 656] on button "button" at bounding box center [565, 657] width 25 height 25
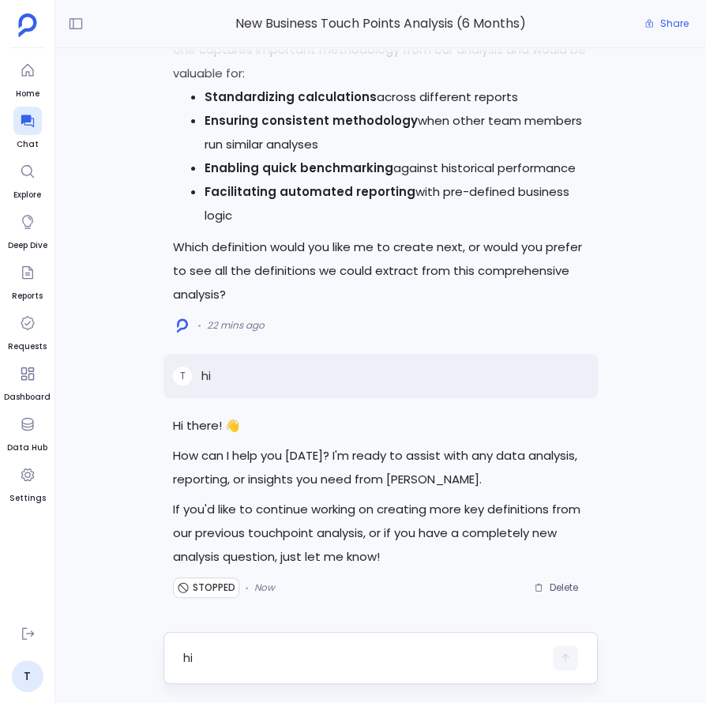
click at [424, 661] on textarea "hi" at bounding box center [363, 658] width 360 height 16
click at [581, 588] on button "Delete" at bounding box center [555, 587] width 65 height 24
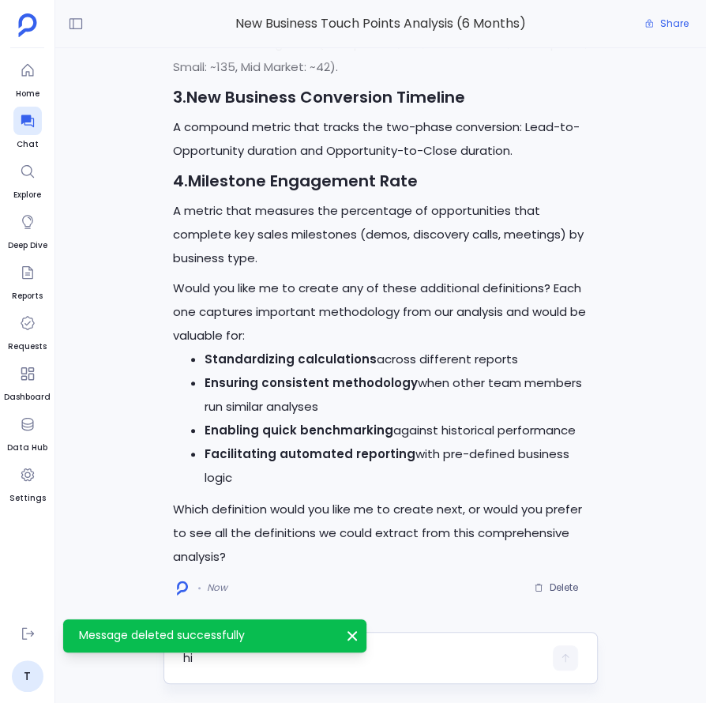
click at [461, 651] on textarea "hi" at bounding box center [363, 658] width 360 height 16
type textarea "hi"
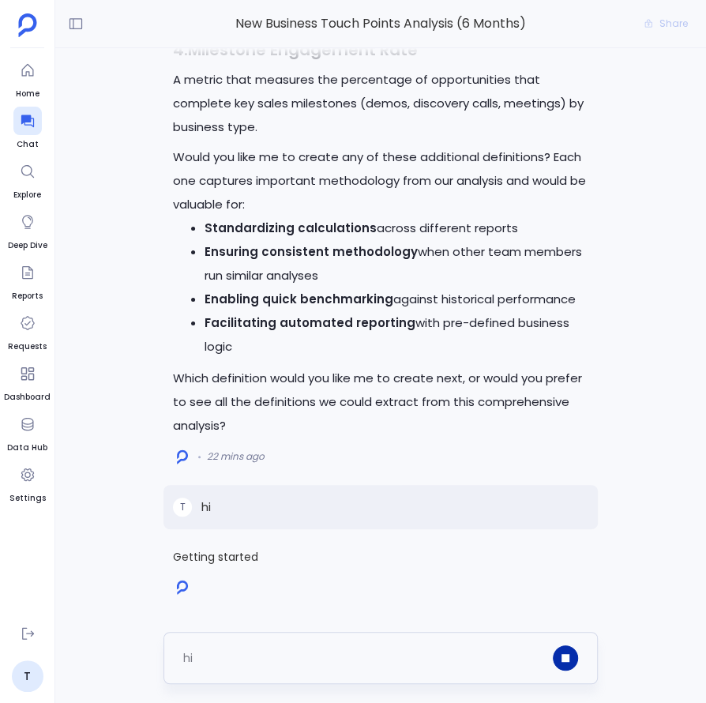
click at [567, 658] on icon "button" at bounding box center [565, 658] width 8 height 8
